Goal: Task Accomplishment & Management: Manage account settings

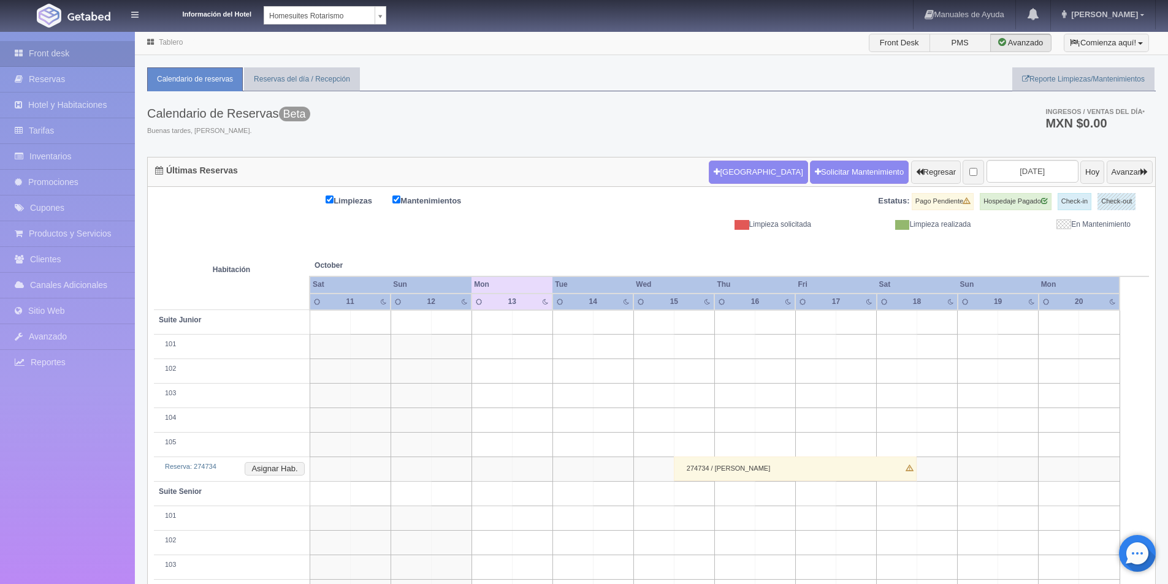
click at [383, 31] on body "Información del Hotel Homesuites Rotarismo Homesuites Rotarismo Homesuites Zara…" at bounding box center [584, 404] width 1168 height 746
select select "594"
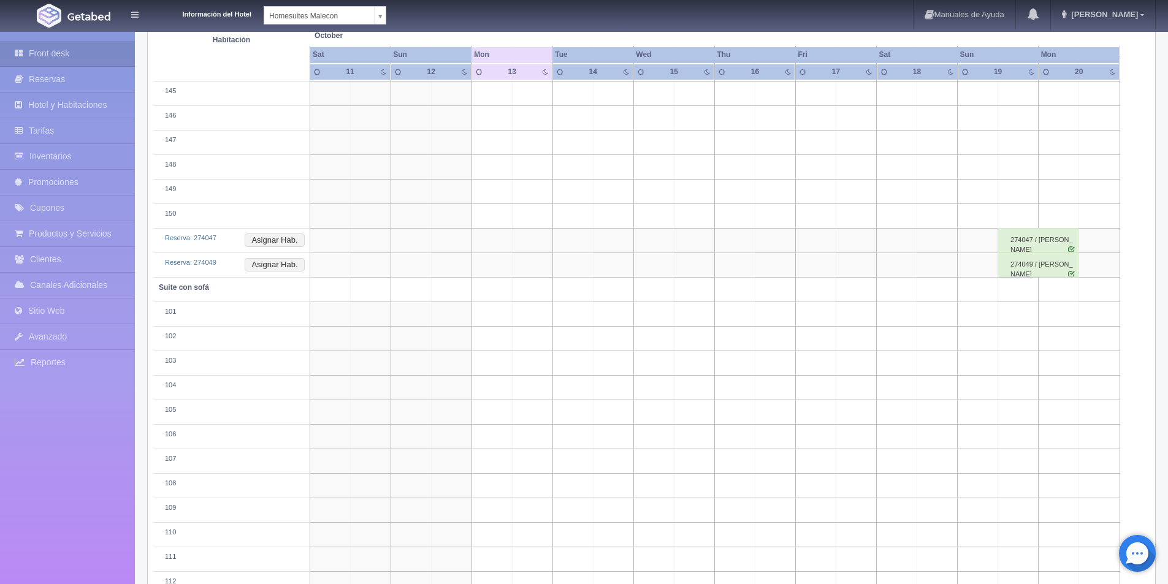
scroll to position [1345, 0]
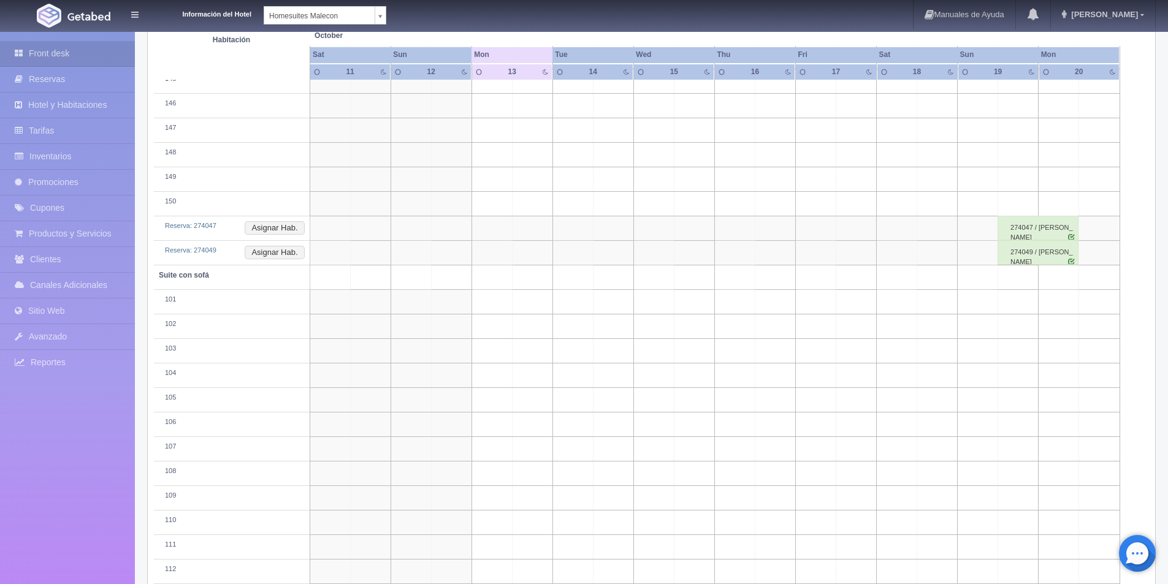
click at [1062, 229] on div "274047 / maria guadalupe menchaca ramos" at bounding box center [1038, 228] width 81 height 25
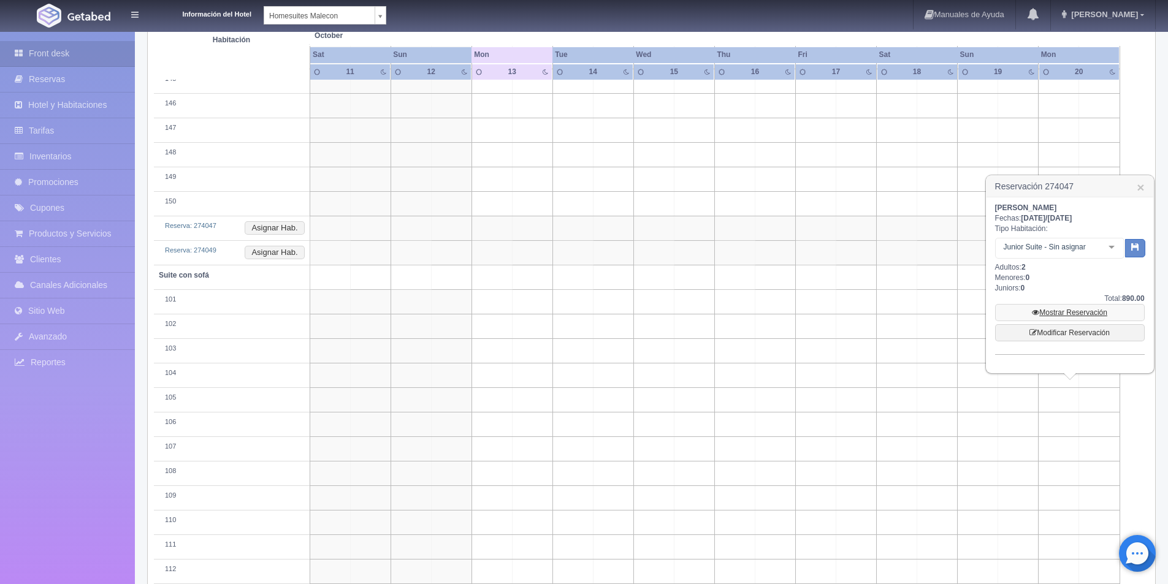
click at [1076, 312] on link "Mostrar Reservación" at bounding box center [1070, 312] width 150 height 17
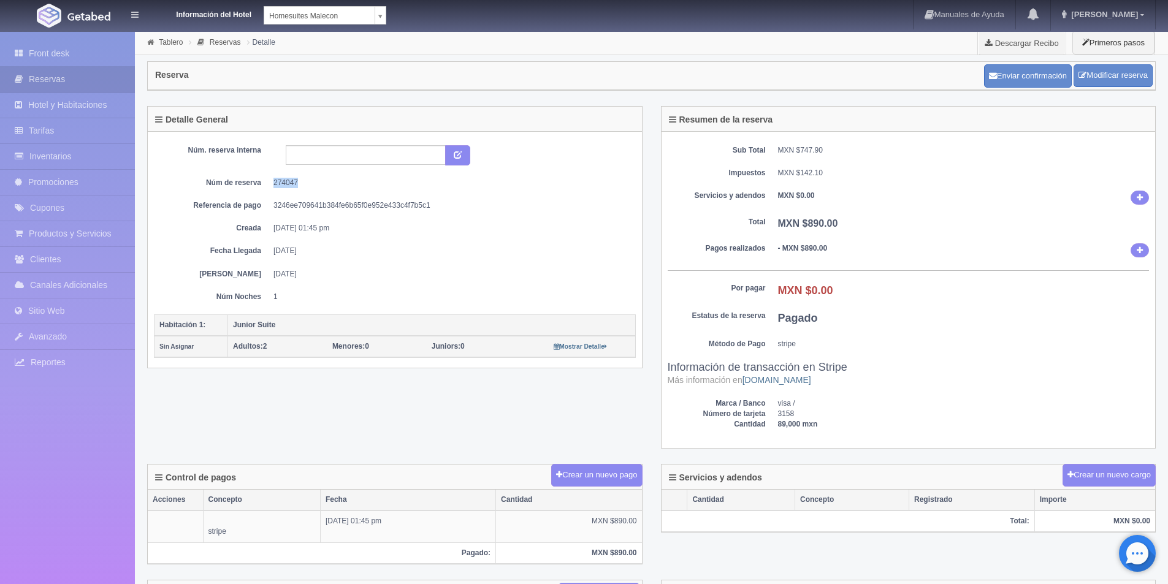
drag, startPoint x: 306, startPoint y: 184, endPoint x: 272, endPoint y: 186, distance: 34.4
click at [272, 186] on dl "Núm de reserva 274047" at bounding box center [395, 183] width 464 height 10
copy dd "274047"
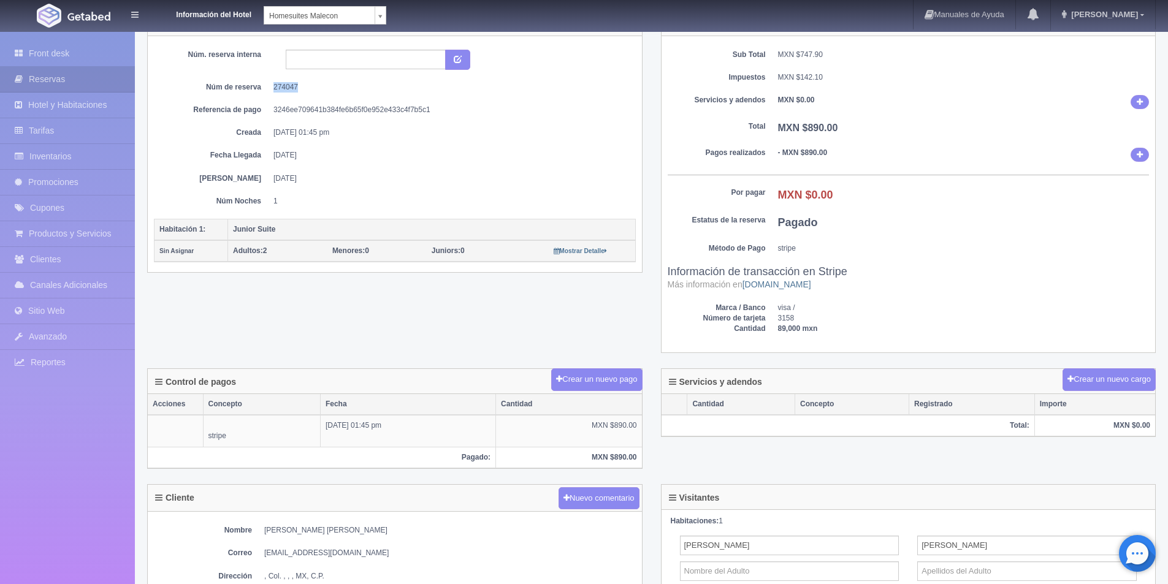
scroll to position [56, 0]
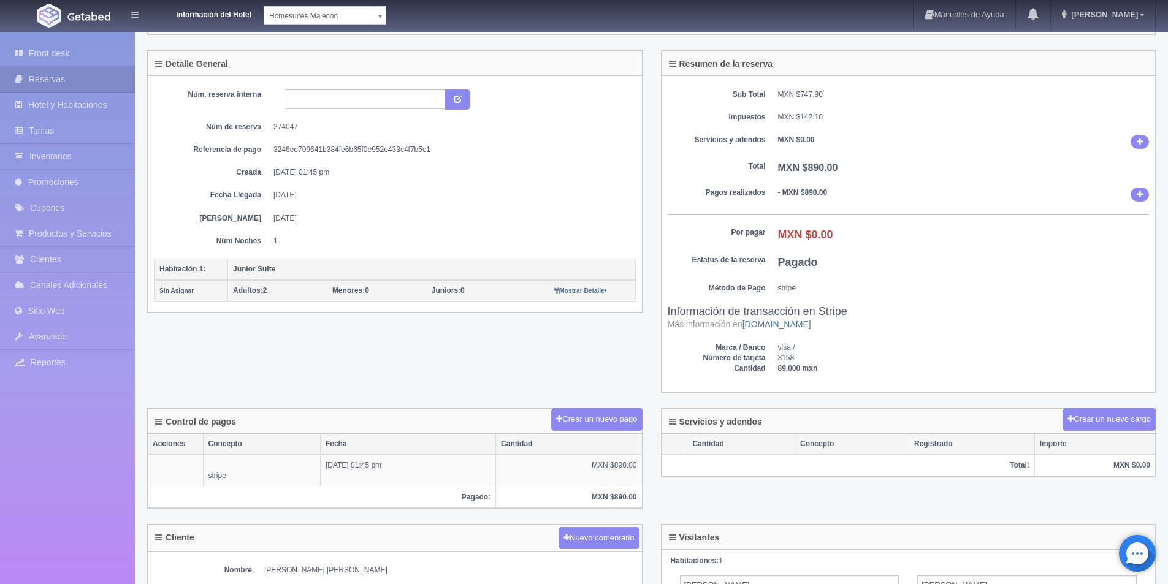
click at [1057, 289] on dd "stripe" at bounding box center [964, 288] width 372 height 10
click at [408, 96] on input "text" at bounding box center [366, 100] width 160 height 20
type input "216247 socra"
click at [456, 96] on icon "submit" at bounding box center [458, 98] width 8 height 8
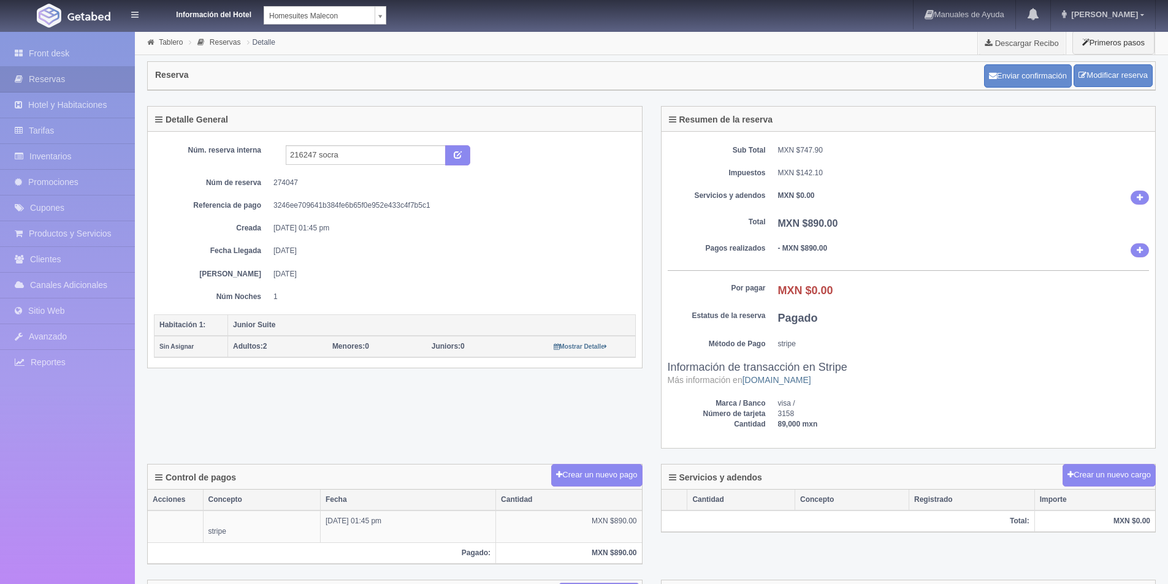
scroll to position [56, 0]
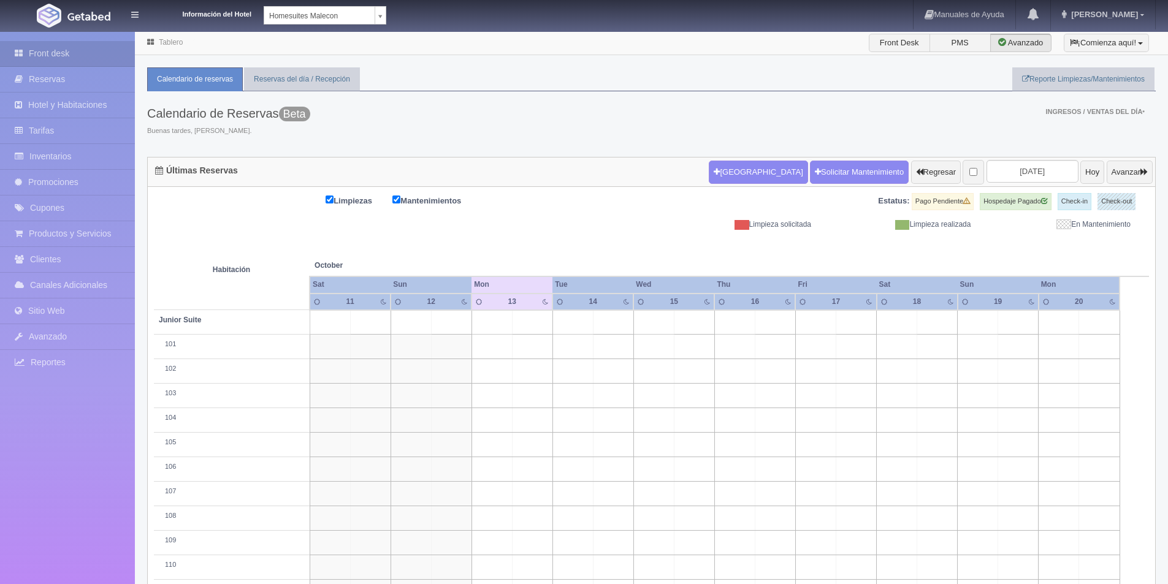
scroll to position [1345, 0]
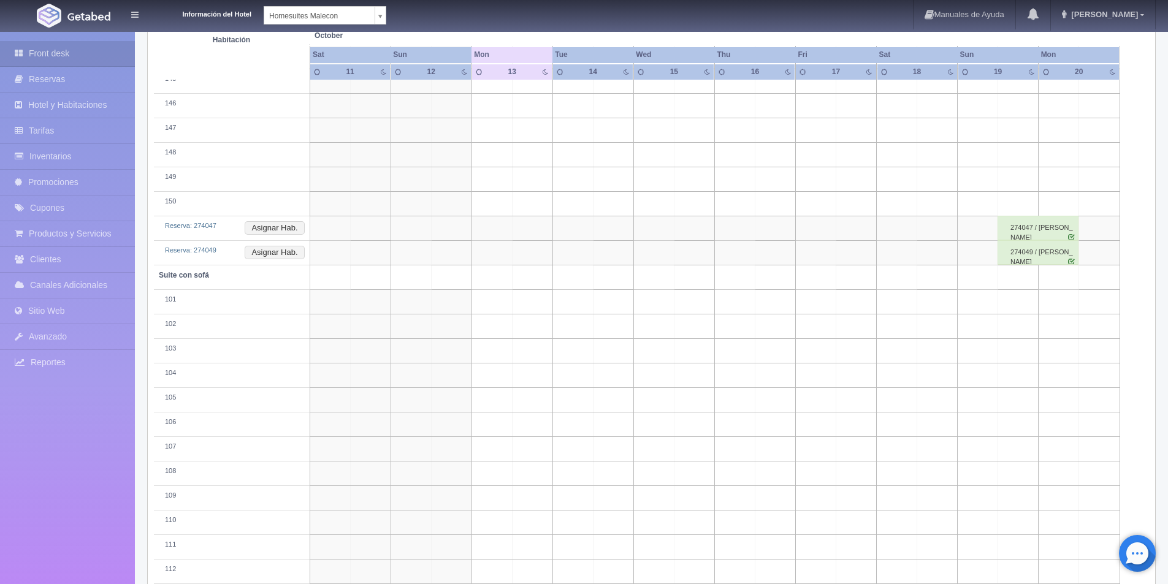
click at [1059, 257] on div "274049 / maria guadalupe menchaca ramos" at bounding box center [1038, 252] width 81 height 25
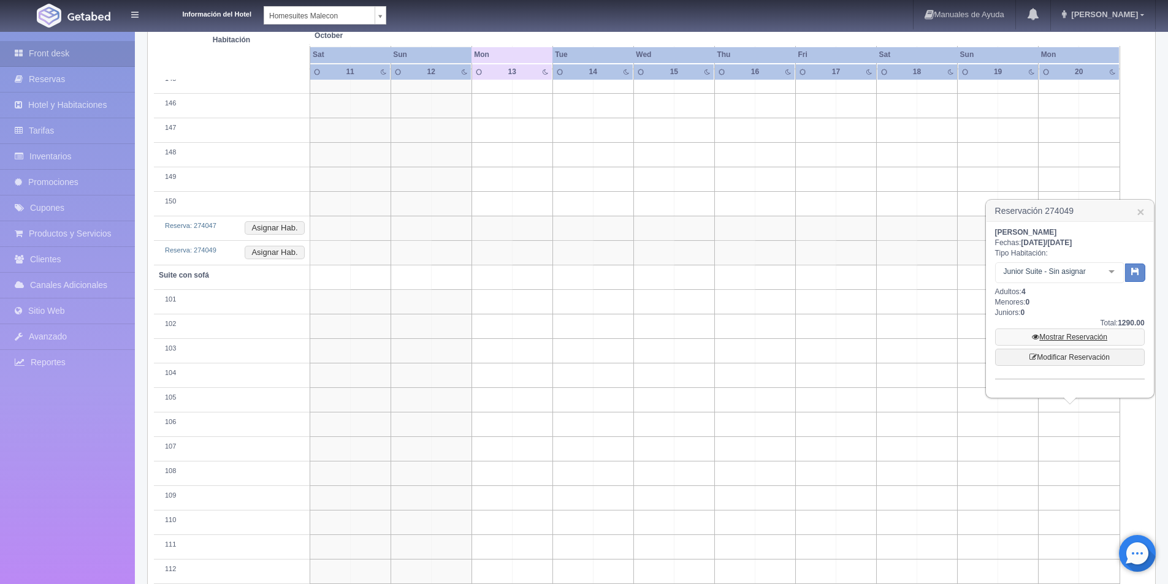
click at [1066, 335] on link "Mostrar Reservación" at bounding box center [1070, 337] width 150 height 17
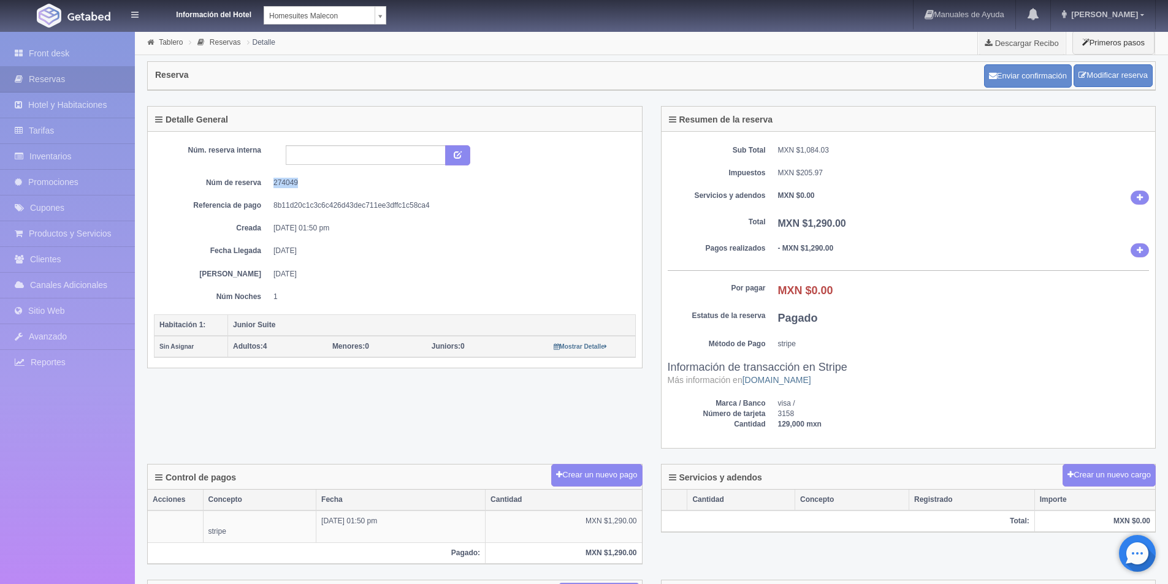
drag, startPoint x: 308, startPoint y: 180, endPoint x: 268, endPoint y: 180, distance: 40.5
click at [268, 180] on dl "Núm de reserva 274049" at bounding box center [395, 183] width 464 height 10
copy dd "274049"
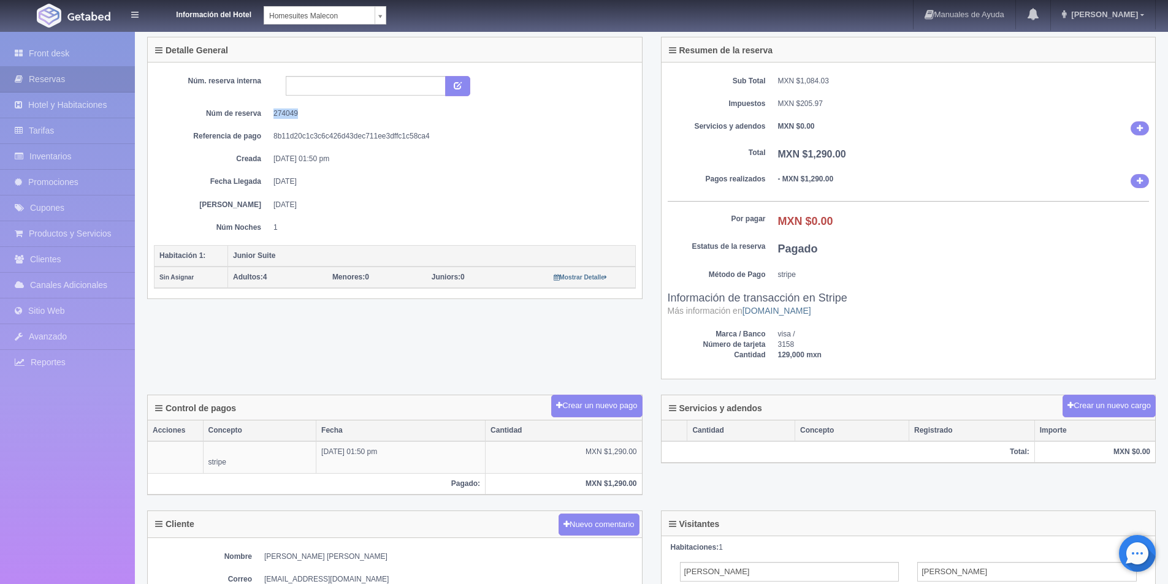
scroll to position [63, 0]
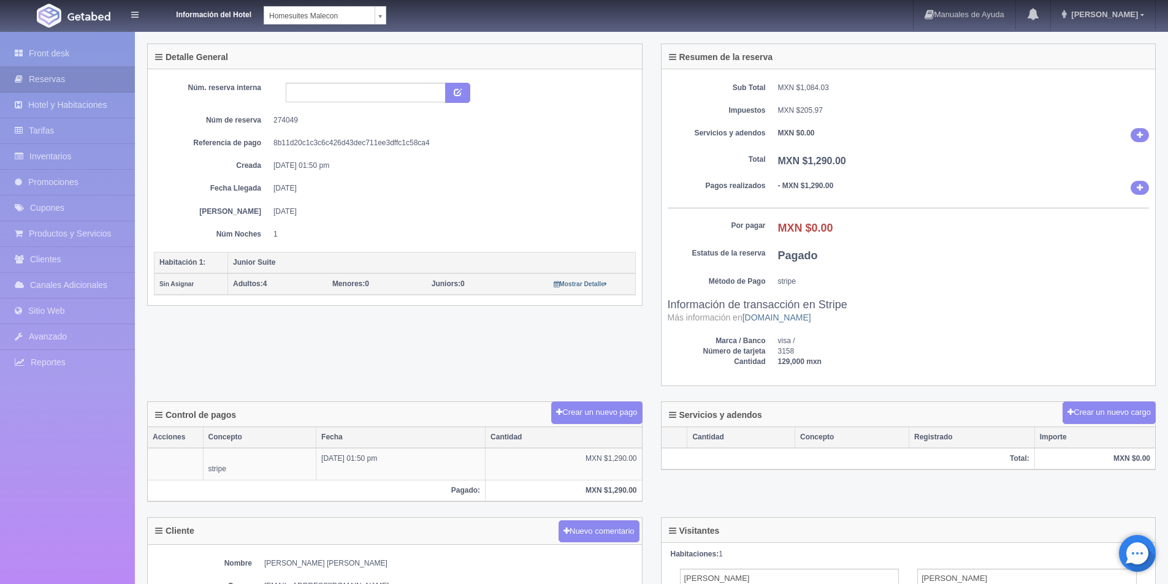
click at [914, 256] on dd "Pagado" at bounding box center [964, 256] width 372 height 16
click at [323, 96] on input "text" at bounding box center [366, 93] width 160 height 20
type input "216248 socra"
click at [459, 96] on button "submit" at bounding box center [457, 93] width 25 height 21
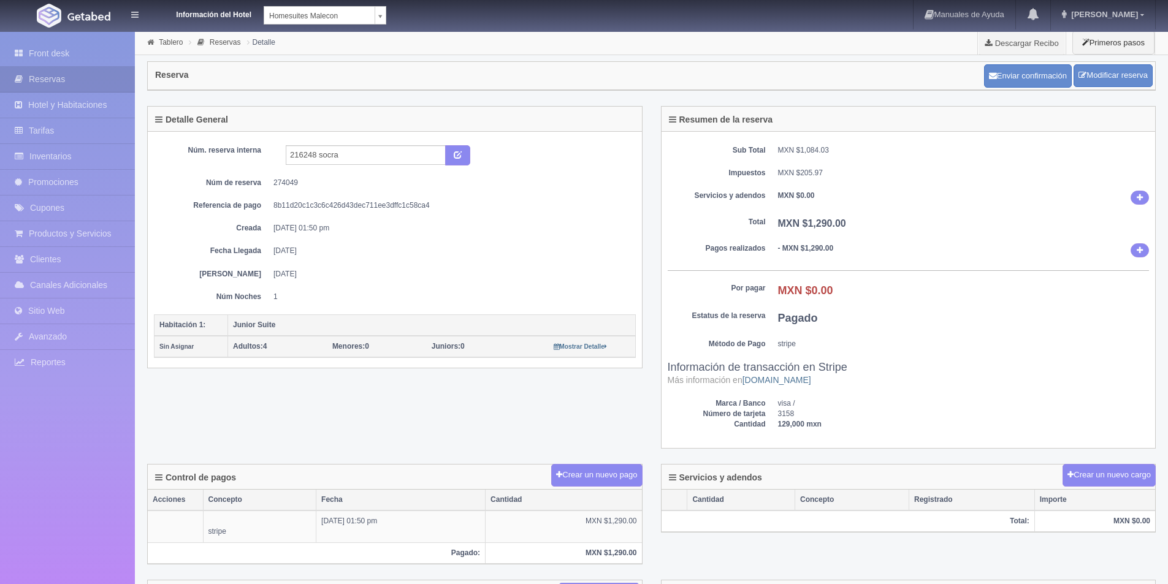
scroll to position [63, 0]
